Goal: Task Accomplishment & Management: Complete application form

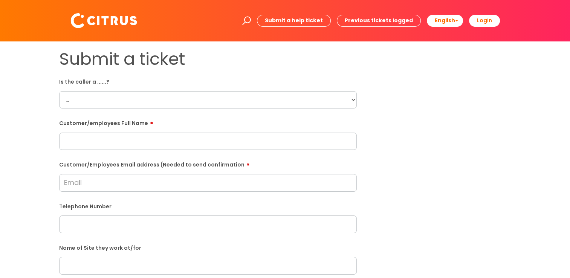
click at [138, 100] on select "... Citrus Customer Citrus Employee [DEMOGRAPHIC_DATA] Supplier" at bounding box center [207, 99] width 297 height 17
select select "Citrus Employee"
click at [59, 91] on select "... Citrus Customer Citrus Employee [DEMOGRAPHIC_DATA] Supplier" at bounding box center [207, 99] width 297 height 17
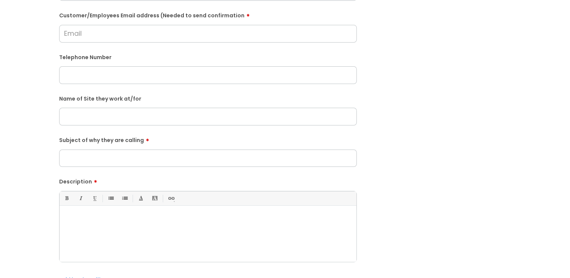
scroll to position [151, 0]
click at [150, 209] on div at bounding box center [207, 234] width 297 height 52
paste div
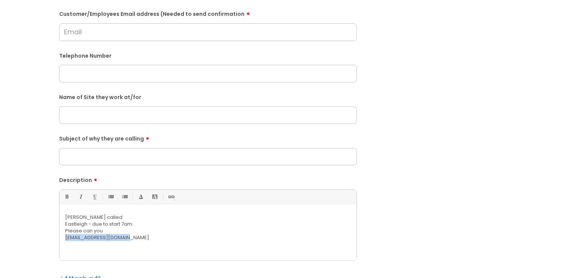
copy p "[EMAIL_ADDRESS][DOMAIN_NAME]"
drag, startPoint x: 117, startPoint y: 240, endPoint x: 59, endPoint y: 236, distance: 58.2
click at [59, 236] on div "[PERSON_NAME] called  Eastleigh - due to start 7am. Please can you [EMAIL_AD…" at bounding box center [207, 234] width 297 height 52
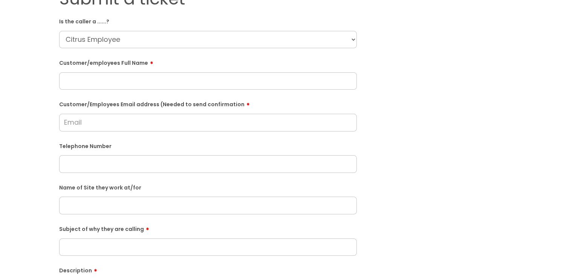
scroll to position [38, 0]
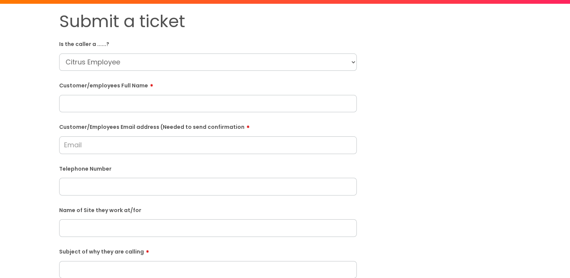
click at [98, 146] on input "Customer/Employees Email address (Needed to send confirmation" at bounding box center [207, 144] width 297 height 17
paste input "[EMAIL_ADDRESS][DOMAIN_NAME]"
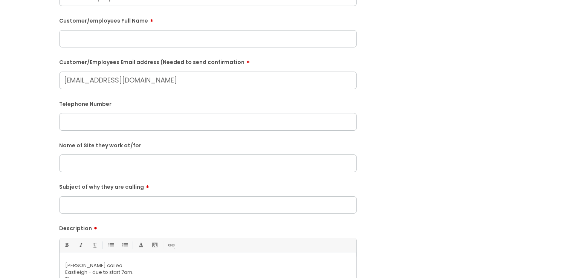
scroll to position [188, 0]
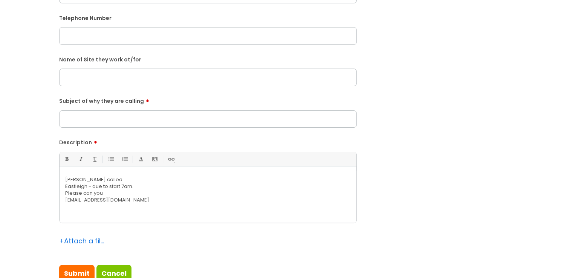
type input "[EMAIL_ADDRESS][DOMAIN_NAME]"
copy p "[PERSON_NAME]"
drag, startPoint x: 98, startPoint y: 180, endPoint x: 58, endPoint y: 180, distance: 39.9
click at [58, 180] on div "Submit a ticket Is the caller a ......? ... Citrus Customer Citrus Employee [DE…" at bounding box center [207, 63] width 309 height 463
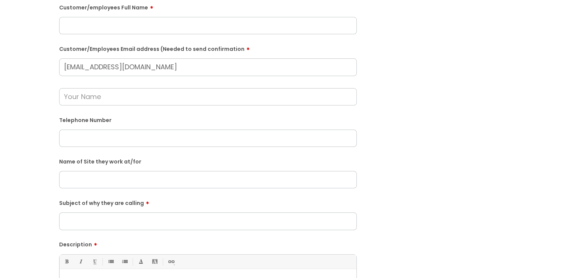
scroll to position [104, 0]
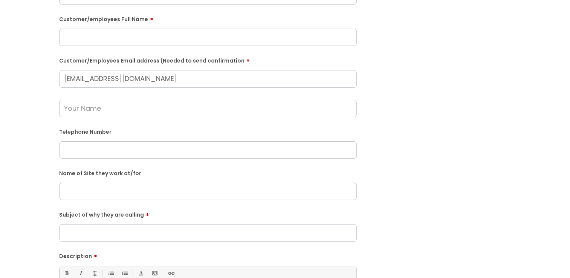
click at [126, 113] on input "text" at bounding box center [207, 108] width 297 height 17
click at [152, 40] on input "text" at bounding box center [207, 37] width 297 height 17
paste input "[PERSON_NAME]"
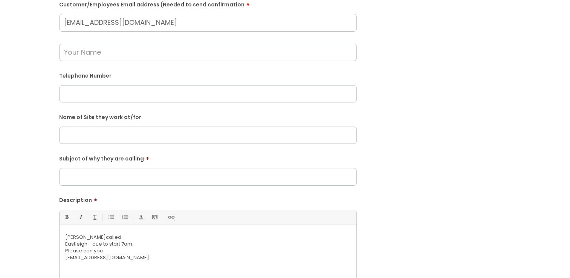
scroll to position [217, 0]
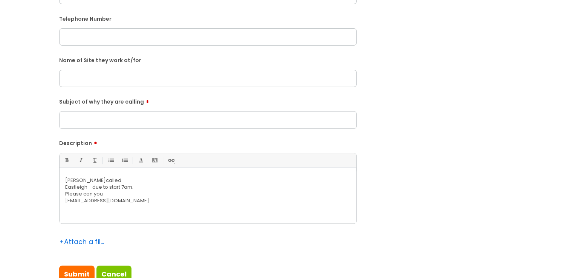
type input "[PERSON_NAME]"
click at [110, 38] on input "text" at bounding box center [207, 36] width 297 height 17
paste input "07474356776"
type input "07474356776"
click at [104, 73] on input "text" at bounding box center [207, 78] width 297 height 17
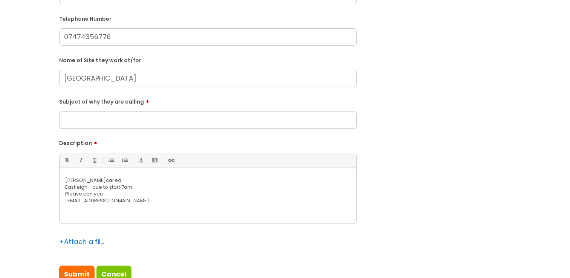
type input "[GEOGRAPHIC_DATA]"
click at [111, 121] on input "Subject of why they are calling" at bounding box center [207, 119] width 297 height 17
type input "Sickness"
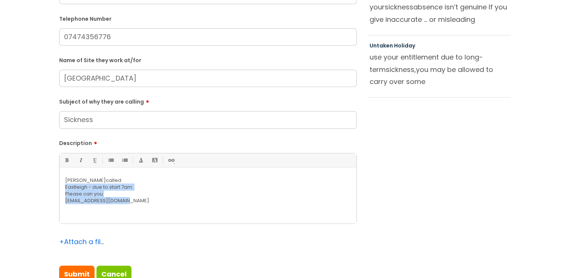
drag, startPoint x: 136, startPoint y: 207, endPoint x: 114, endPoint y: 3, distance: 205.6
click at [55, 187] on div "Submit a ticket Is the caller a ......? ... Citrus Customer Citrus Employee [DE…" at bounding box center [207, 63] width 309 height 463
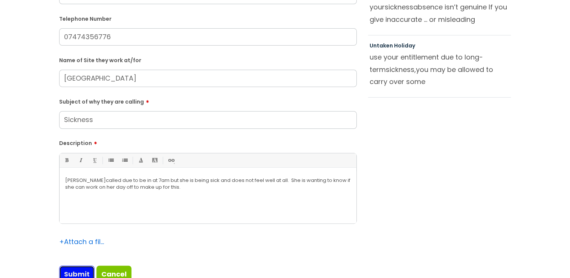
click at [70, 269] on input "Submit" at bounding box center [76, 273] width 35 height 17
type input "Please Wait..."
